Goal: Task Accomplishment & Management: Use online tool/utility

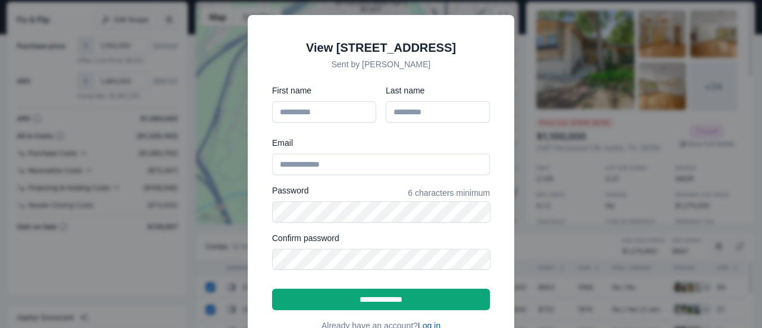
click at [433, 321] on link "Log in" at bounding box center [429, 326] width 23 height 10
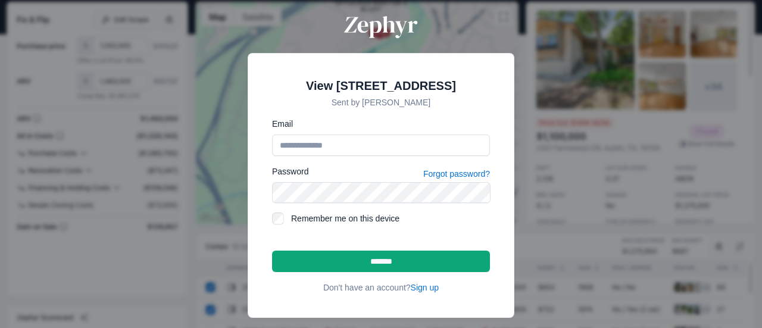
click at [392, 154] on input "Email" at bounding box center [381, 145] width 218 height 21
type input "**********"
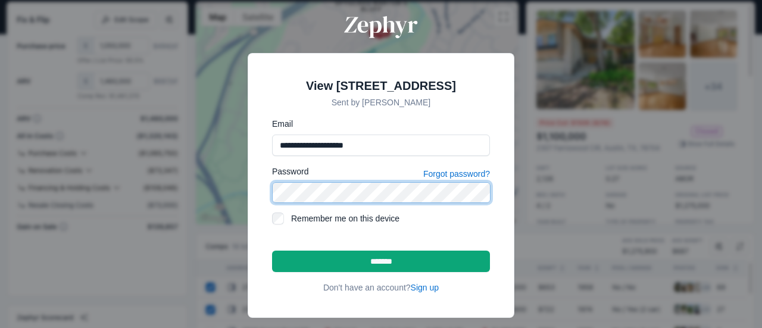
click at [272, 251] on input "*******" at bounding box center [381, 261] width 218 height 21
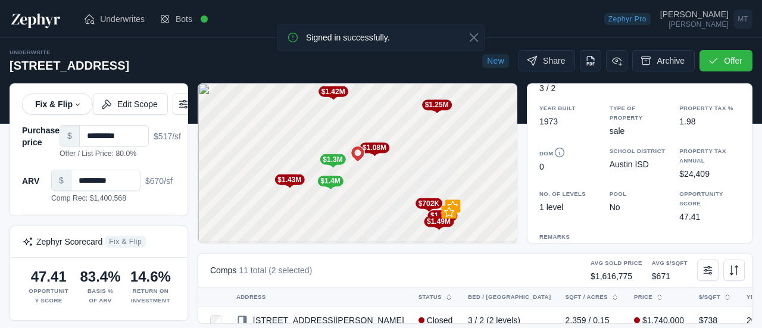
scroll to position [238, 0]
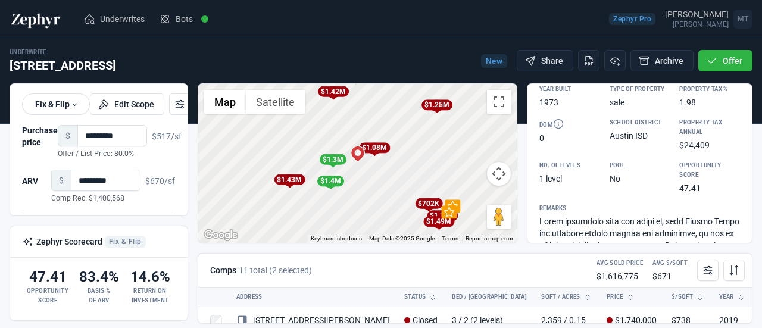
click at [422, 203] on div "$702K" at bounding box center [428, 203] width 27 height 11
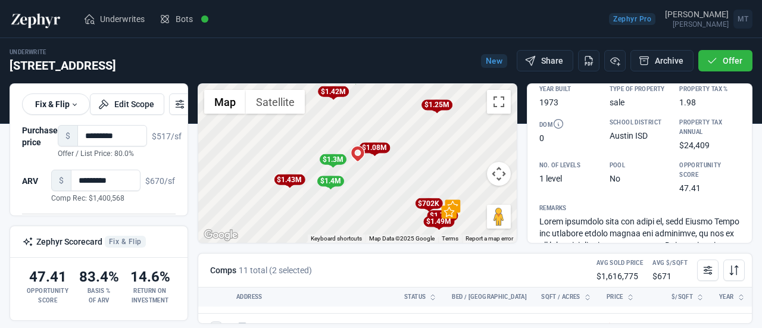
scroll to position [0, 0]
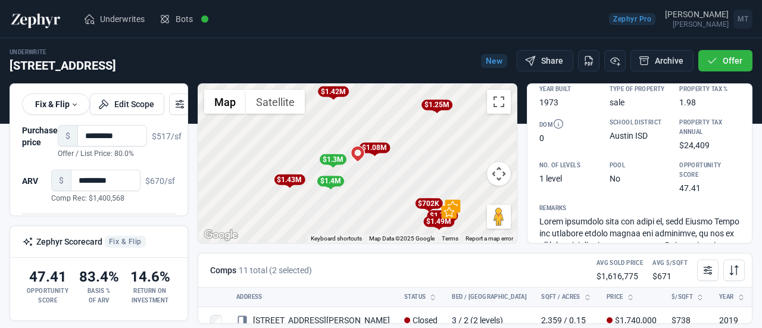
click at [427, 204] on div "$702K" at bounding box center [428, 203] width 27 height 11
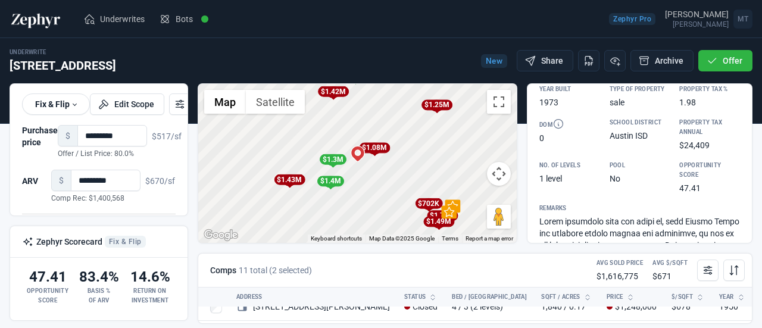
click at [426, 204] on div "$702K" at bounding box center [428, 203] width 27 height 11
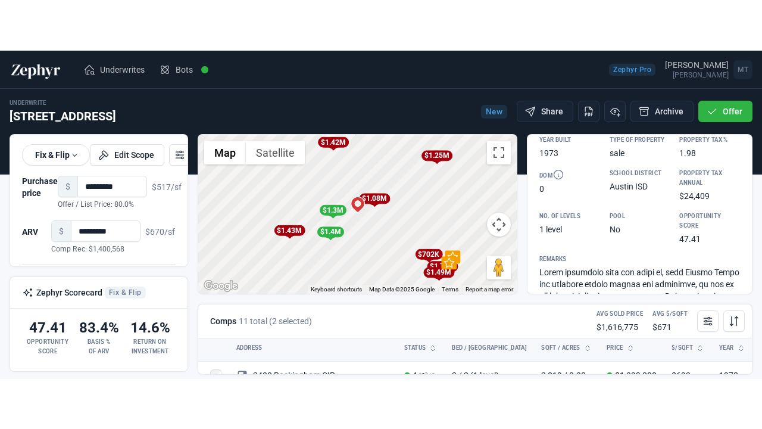
scroll to position [536, 0]
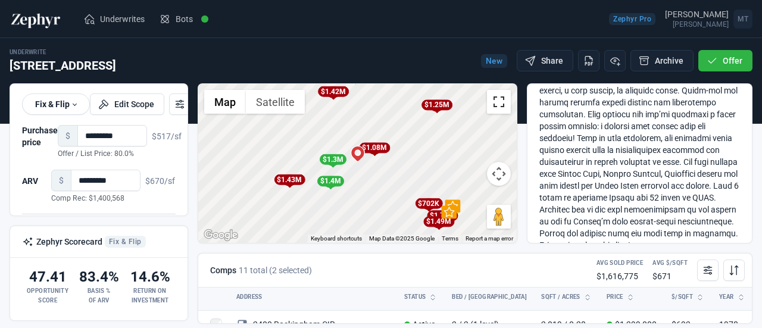
click at [495, 109] on button "Toggle fullscreen view" at bounding box center [499, 102] width 24 height 24
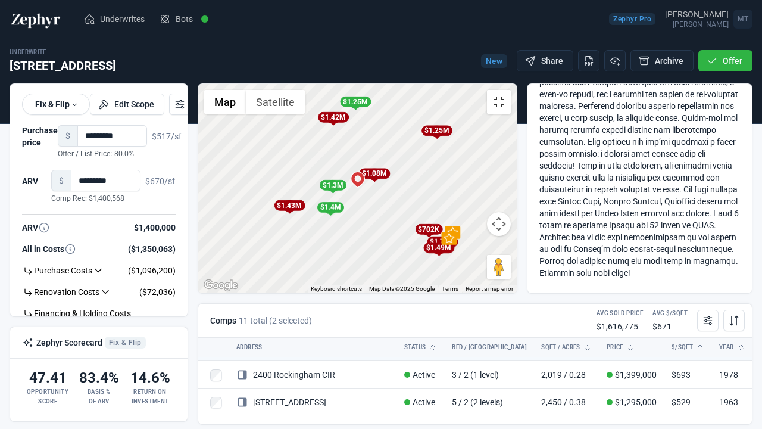
scroll to position [527, 0]
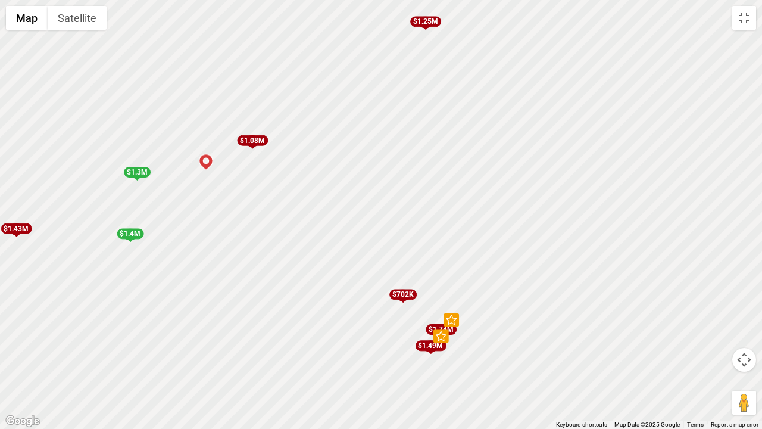
click at [406, 297] on div "$702K" at bounding box center [403, 294] width 27 height 11
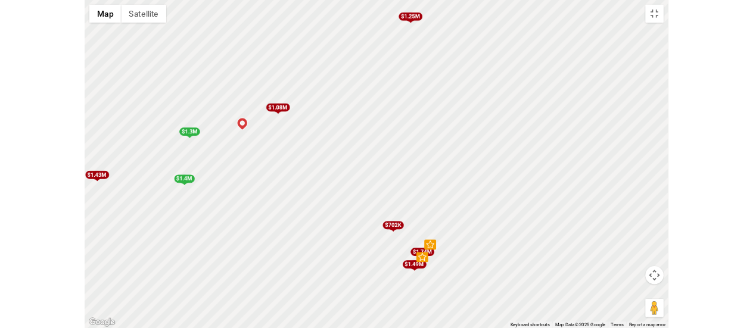
scroll to position [191, 0]
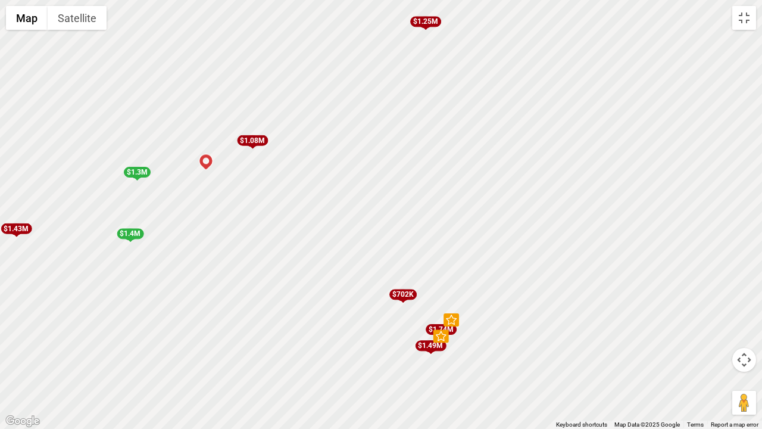
click at [404, 291] on div "$702K" at bounding box center [403, 294] width 27 height 11
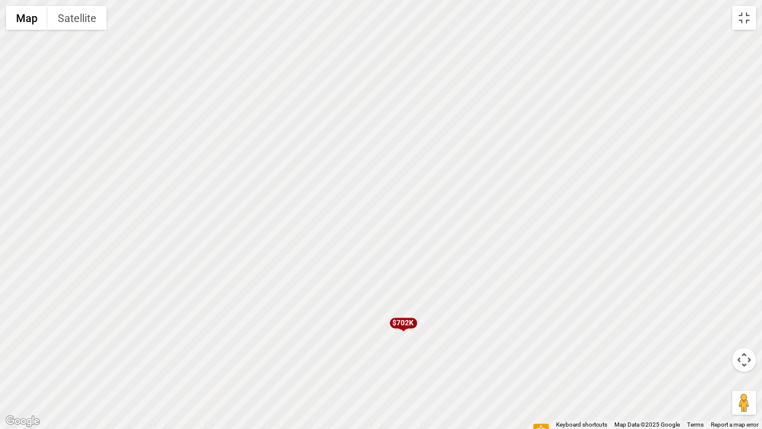
click at [403, 319] on div "$702K" at bounding box center [403, 322] width 27 height 11
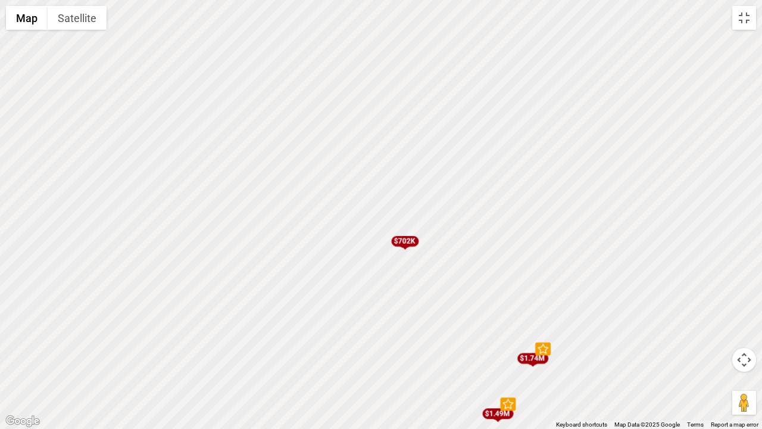
drag, startPoint x: 403, startPoint y: 319, endPoint x: 400, endPoint y: 160, distance: 159.7
click at [400, 160] on div "To navigate, press the arrow keys. To activate drag with keyboard, press Alt + …" at bounding box center [381, 214] width 762 height 429
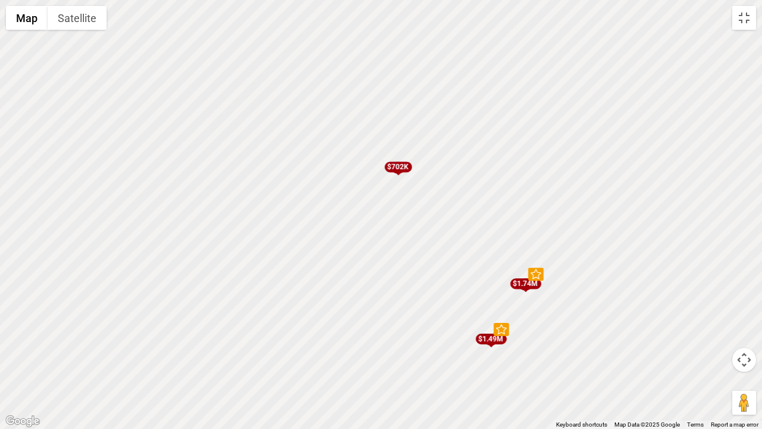
click at [394, 173] on div "$702K" at bounding box center [398, 167] width 15 height 12
click at [395, 167] on div "$702K" at bounding box center [398, 166] width 27 height 11
click at [752, 13] on button "Toggle fullscreen view" at bounding box center [745, 18] width 24 height 24
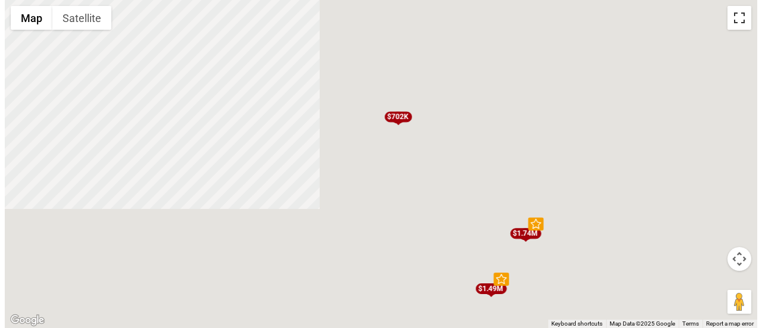
scroll to position [525, 0]
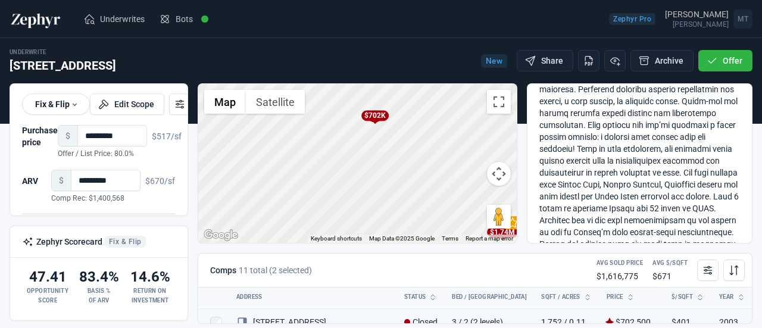
click at [376, 122] on div "$702K" at bounding box center [375, 117] width 15 height 12
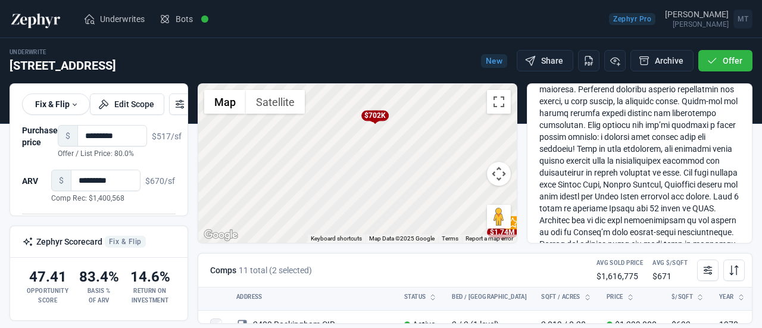
click at [375, 116] on div "$702K" at bounding box center [374, 116] width 27 height 11
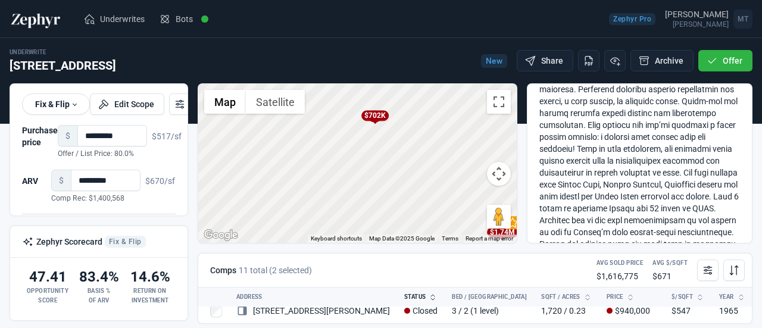
scroll to position [4, 0]
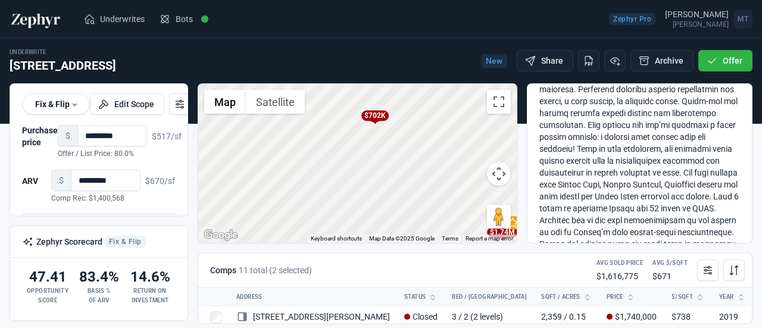
drag, startPoint x: 366, startPoint y: 294, endPoint x: 401, endPoint y: 245, distance: 59.7
click at [371, 247] on div "← Move left → Move right ↑ Move up ↓ Move down + Zoom in - Zoom out Home Jump l…" at bounding box center [475, 203] width 565 height 241
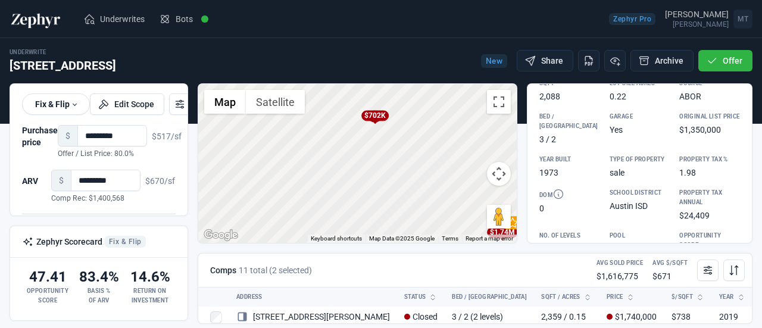
scroll to position [0, 0]
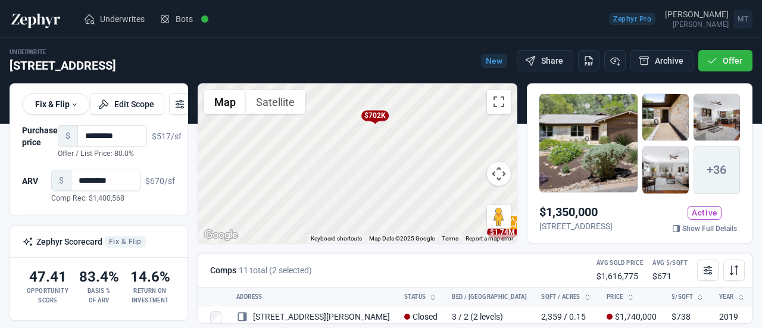
click at [376, 120] on div "$702K" at bounding box center [374, 116] width 27 height 11
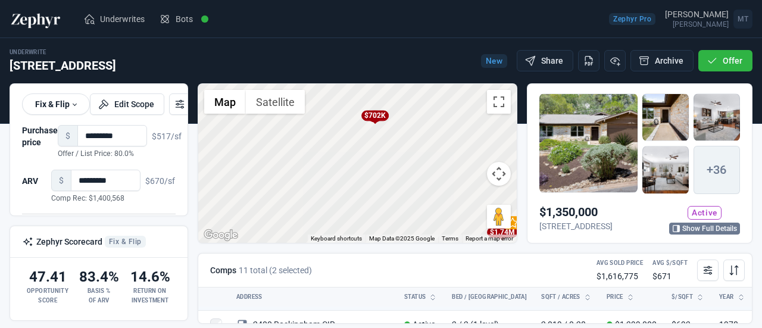
click at [683, 227] on link "Show Full Details" at bounding box center [705, 229] width 71 height 12
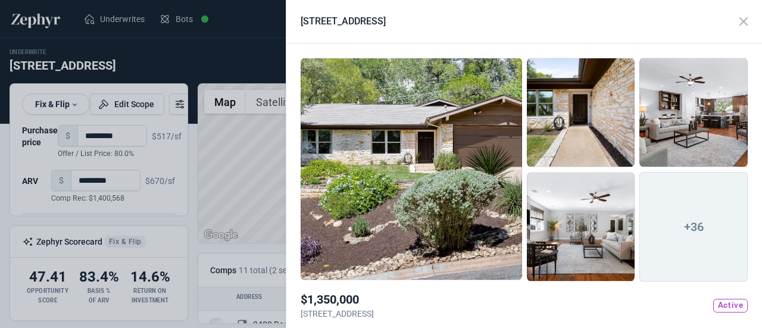
click at [715, 213] on span "+36" at bounding box center [694, 227] width 108 height 110
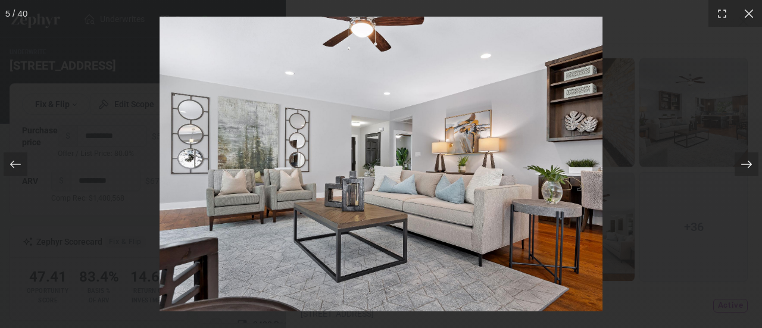
click at [741, 160] on icon at bounding box center [747, 164] width 12 height 12
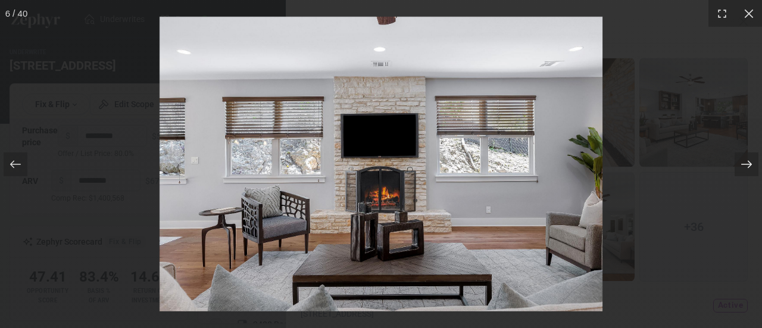
click at [741, 160] on icon at bounding box center [747, 164] width 12 height 12
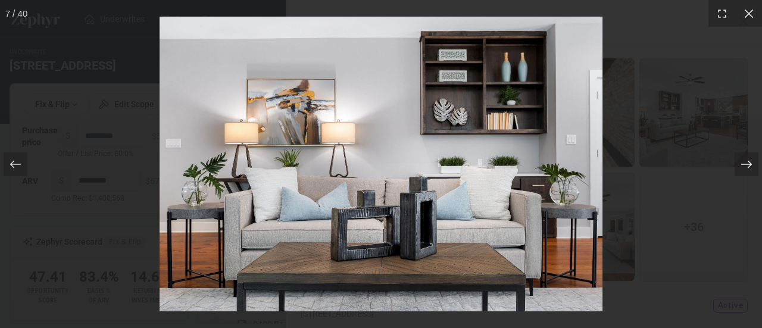
click at [741, 160] on icon at bounding box center [747, 164] width 12 height 12
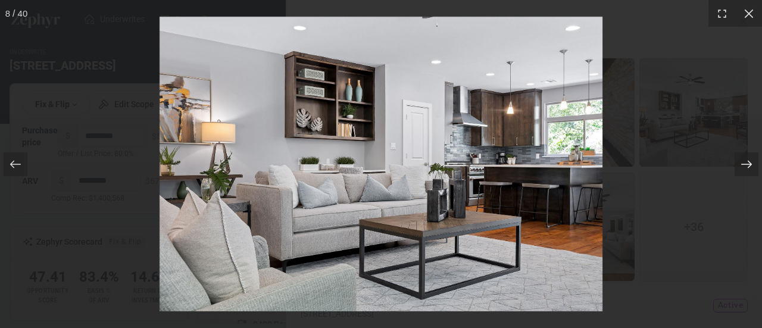
click at [741, 160] on icon at bounding box center [747, 164] width 12 height 12
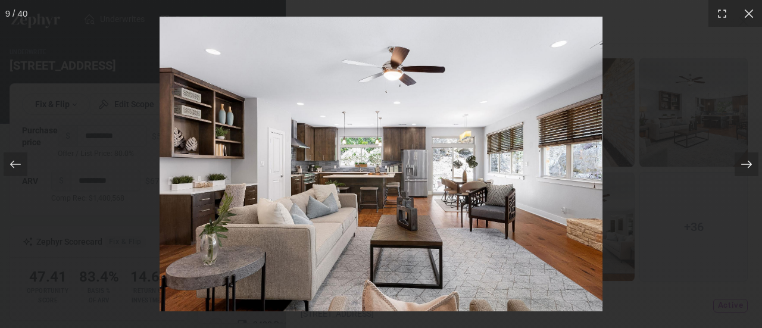
click at [741, 160] on icon at bounding box center [747, 164] width 12 height 12
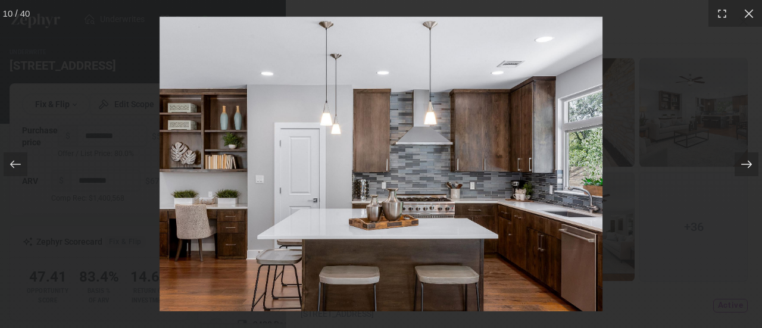
click at [741, 160] on icon at bounding box center [747, 164] width 12 height 12
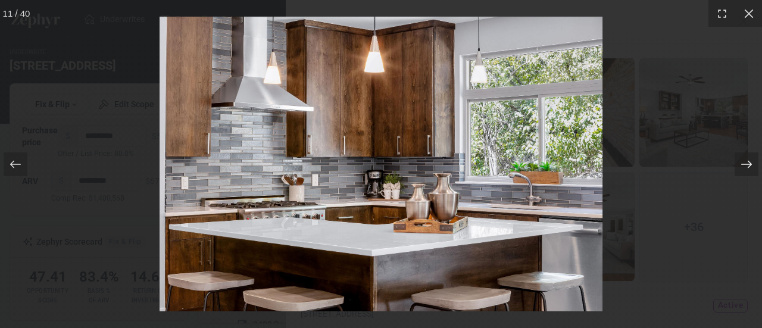
click at [741, 160] on icon at bounding box center [747, 164] width 12 height 12
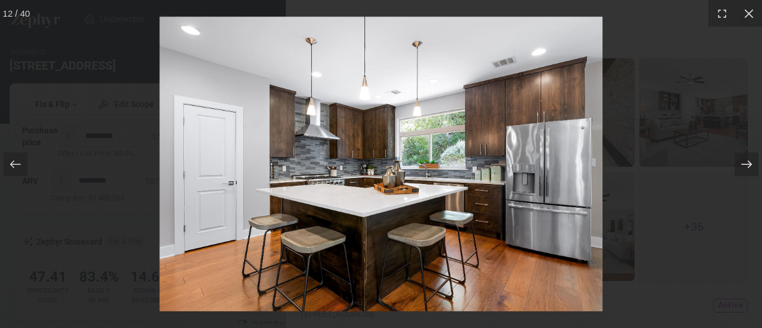
click at [741, 160] on icon at bounding box center [747, 164] width 12 height 12
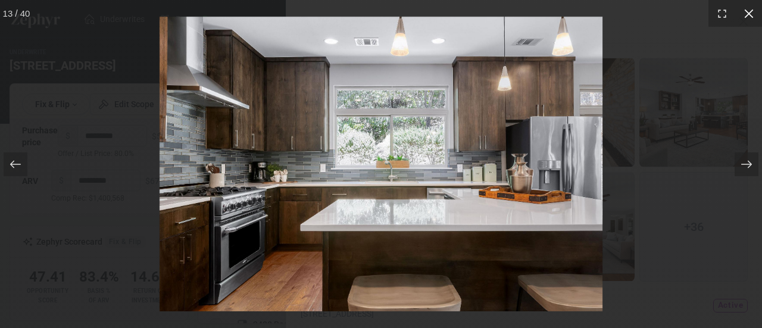
click at [752, 9] on icon at bounding box center [749, 13] width 9 height 9
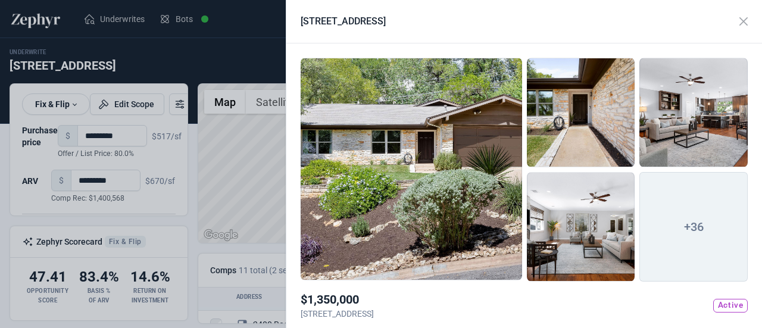
click at [175, 60] on div at bounding box center [381, 164] width 762 height 328
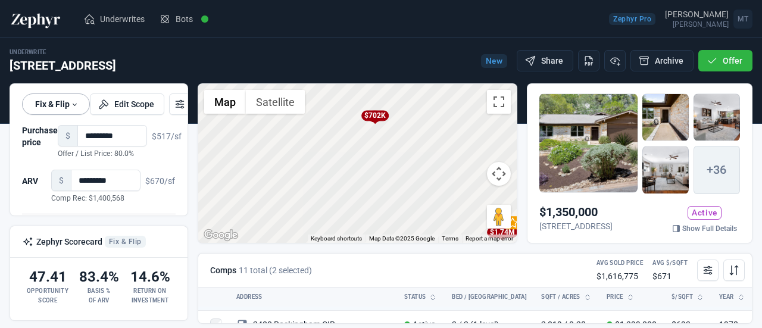
click at [62, 105] on link "Fix & Flip" at bounding box center [56, 104] width 68 height 21
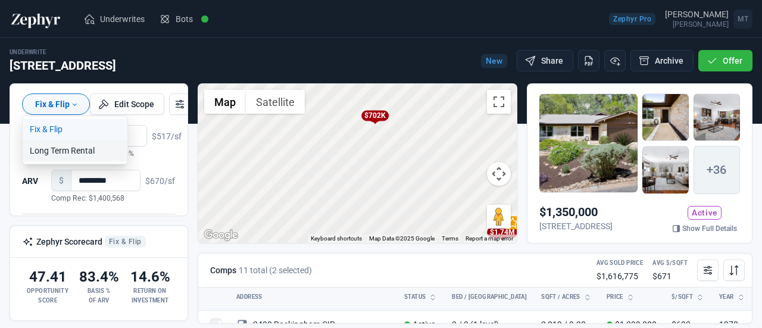
click at [66, 154] on link "Long Term Rental" at bounding box center [75, 150] width 105 height 21
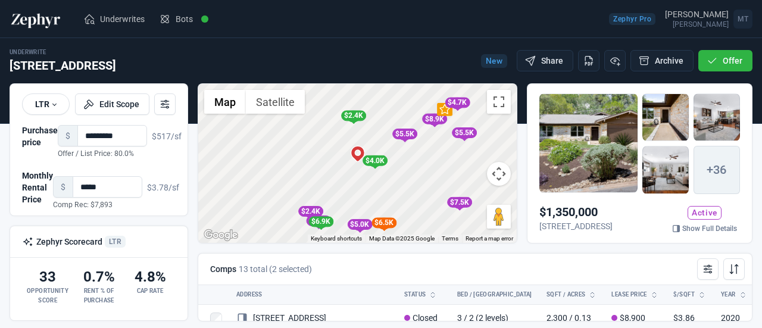
click at [51, 21] on img at bounding box center [36, 19] width 52 height 19
